Goal: Task Accomplishment & Management: Use online tool/utility

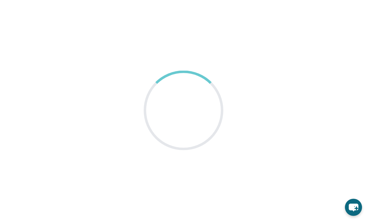
scroll to position [3, 0]
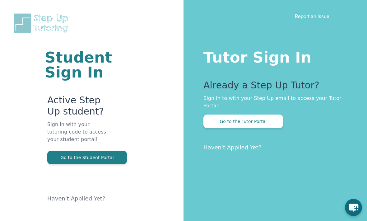
click at [255, 115] on button "Go to the Tutor Portal" at bounding box center [244, 122] width 80 height 14
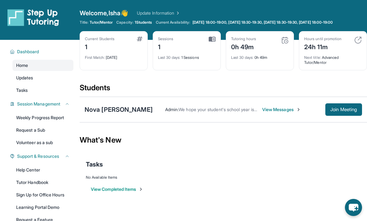
click at [357, 108] on span "Join Meeting" at bounding box center [344, 110] width 27 height 4
click at [349, 114] on button "Join Meeting" at bounding box center [344, 109] width 37 height 12
click at [350, 108] on span "Join Meeting" at bounding box center [344, 110] width 27 height 4
click at [273, 107] on span "View Messages" at bounding box center [281, 109] width 39 height 6
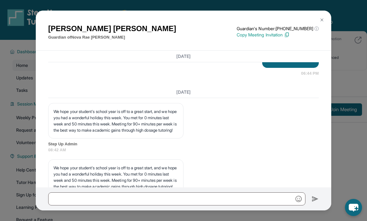
scroll to position [1797, 0]
click at [325, 14] on button at bounding box center [322, 20] width 12 height 12
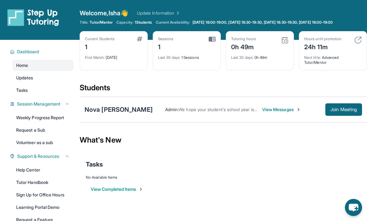
click at [121, 105] on div "Nova [PERSON_NAME]" at bounding box center [119, 109] width 68 height 9
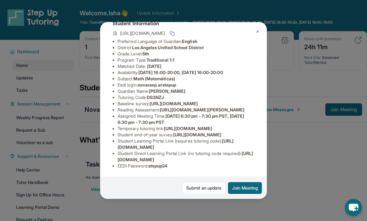
scroll to position [94, 0]
click at [240, 194] on button "Join Meeting" at bounding box center [245, 188] width 34 height 12
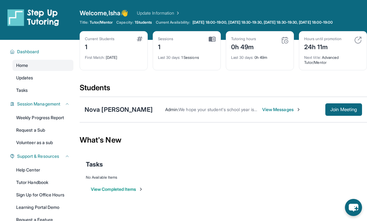
click at [122, 108] on div "Nova [PERSON_NAME]" at bounding box center [119, 109] width 68 height 9
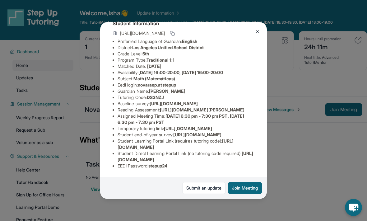
click at [242, 138] on li "Student end-of-year survey : https://airtable.com/apprlfn8WjpjBUn2G/shrlTUKpjWE…" at bounding box center [186, 135] width 137 height 6
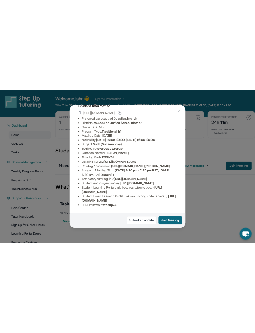
scroll to position [77, 7]
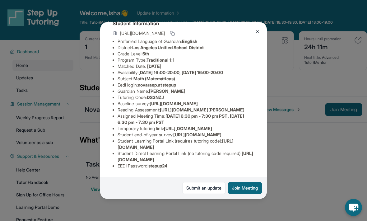
copy li "https://www.thelessonspace.com/space/172c2348-03d5-413e-b15f-a70d82ba2e39/"
click at [304, 83] on div "Nova Rae Parker Guardian: Ramona Robinson Student Information https://student-p…" at bounding box center [183, 110] width 367 height 221
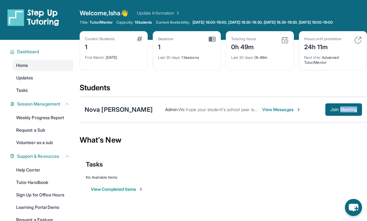
click at [342, 113] on button "Join Meeting" at bounding box center [344, 109] width 37 height 12
click at [287, 125] on section "Students Nova Rae Parker Admin : We hope your student's school year is off to a…" at bounding box center [224, 105] width 288 height 44
click at [351, 109] on span "Join Meeting" at bounding box center [344, 110] width 27 height 4
click at [347, 111] on span "Join Meeting" at bounding box center [344, 110] width 27 height 4
click at [351, 109] on span "Join Meeting" at bounding box center [344, 110] width 27 height 4
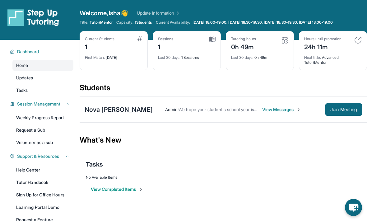
click at [350, 110] on span "Join Meeting" at bounding box center [344, 110] width 27 height 4
click at [352, 104] on button "Join Meeting" at bounding box center [344, 109] width 37 height 12
click at [340, 104] on button "Join Meeting" at bounding box center [344, 109] width 37 height 12
click at [283, 120] on div "Nova Rae Parker Admin : We hope your student's school year is off to a great st…" at bounding box center [224, 110] width 288 height 26
click at [352, 106] on button "Join Meeting" at bounding box center [344, 109] width 37 height 12
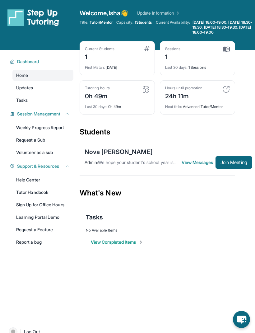
click at [242, 169] on button "Join Meeting" at bounding box center [234, 162] width 37 height 12
click at [242, 164] on span "Join Meeting" at bounding box center [234, 163] width 27 height 4
click at [240, 164] on span "Join Meeting" at bounding box center [234, 163] width 27 height 4
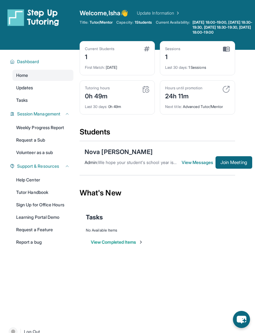
click at [118, 156] on div "Nova [PERSON_NAME]" at bounding box center [119, 152] width 68 height 9
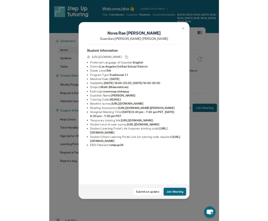
scroll to position [4, 0]
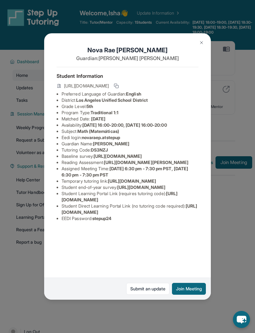
click at [226, 216] on div "Nova Rae Parker Guardian: Ramona Robinson Student Information https://student-p…" at bounding box center [127, 166] width 255 height 333
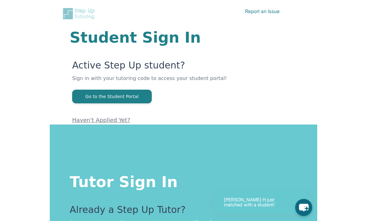
scroll to position [58, 0]
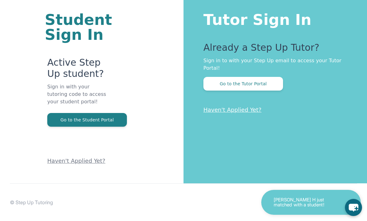
click at [267, 77] on button "Go to the Tutor Portal" at bounding box center [244, 84] width 80 height 14
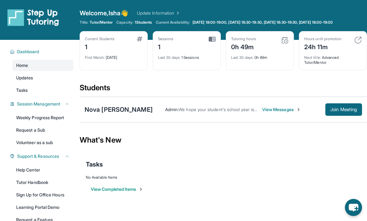
click at [344, 111] on span "Join Meeting" at bounding box center [344, 110] width 27 height 4
click at [347, 108] on span "Join Meeting" at bounding box center [344, 110] width 27 height 4
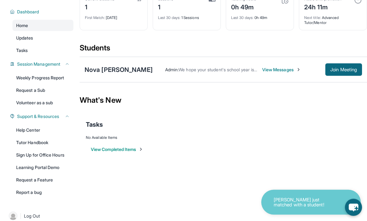
scroll to position [40, 0]
click at [353, 66] on button "Join Meeting" at bounding box center [344, 69] width 37 height 12
